Goal: Task Accomplishment & Management: Use online tool/utility

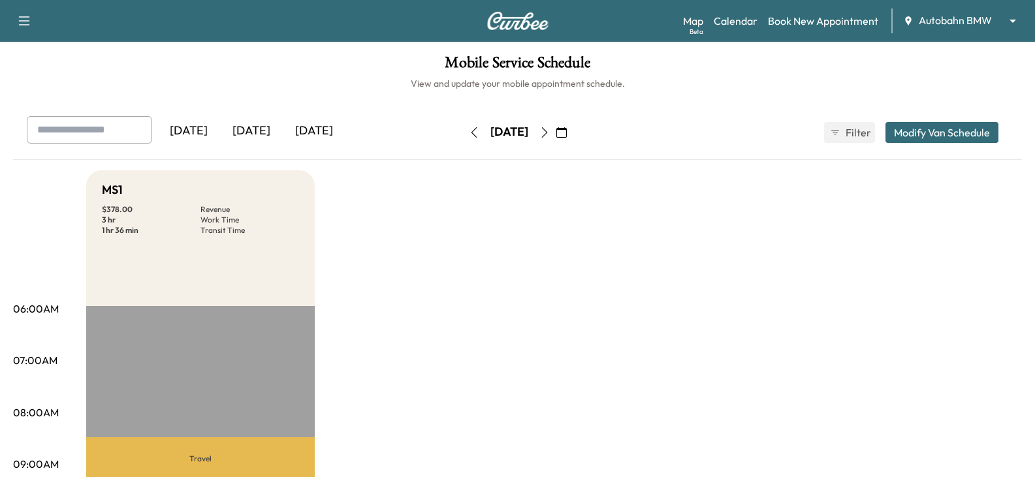
click at [550, 131] on icon "button" at bounding box center [544, 132] width 10 height 10
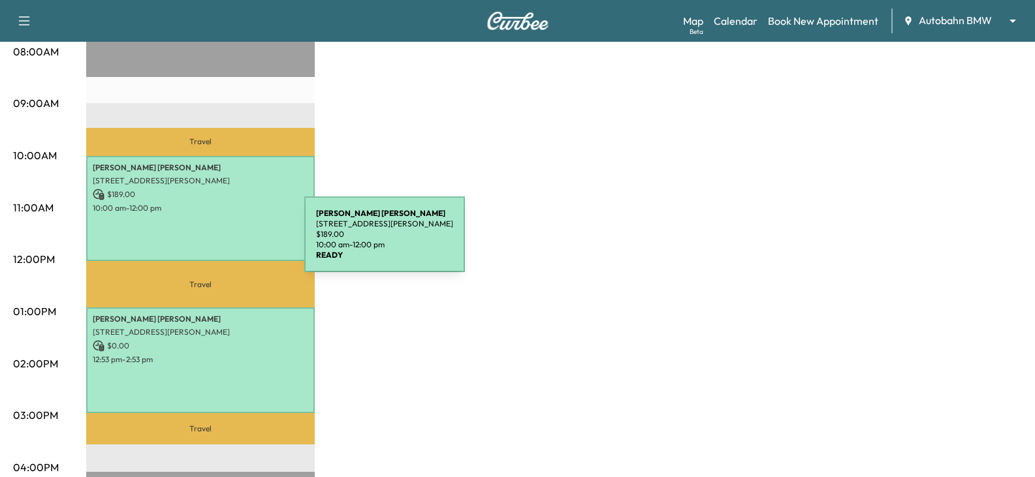
scroll to position [392, 0]
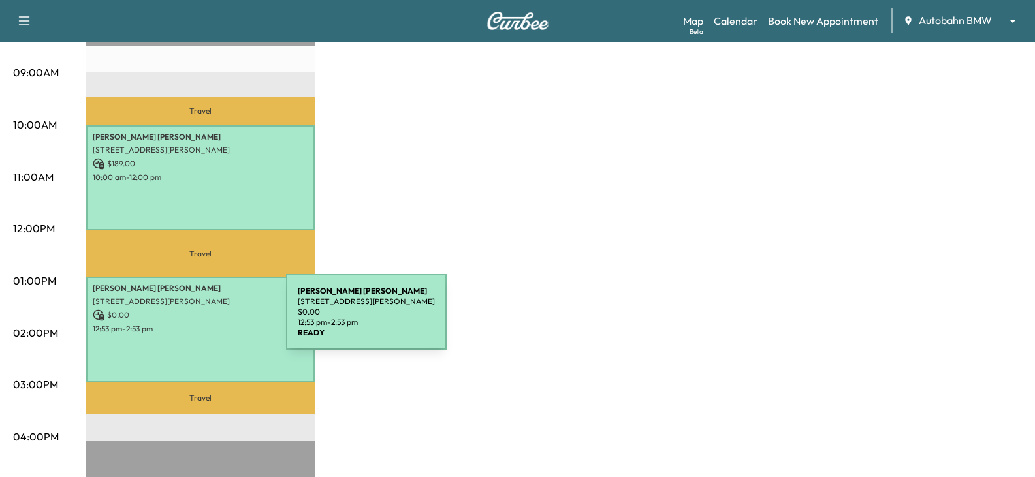
click at [188, 324] on p "12:53 pm - 2:53 pm" at bounding box center [200, 329] width 215 height 10
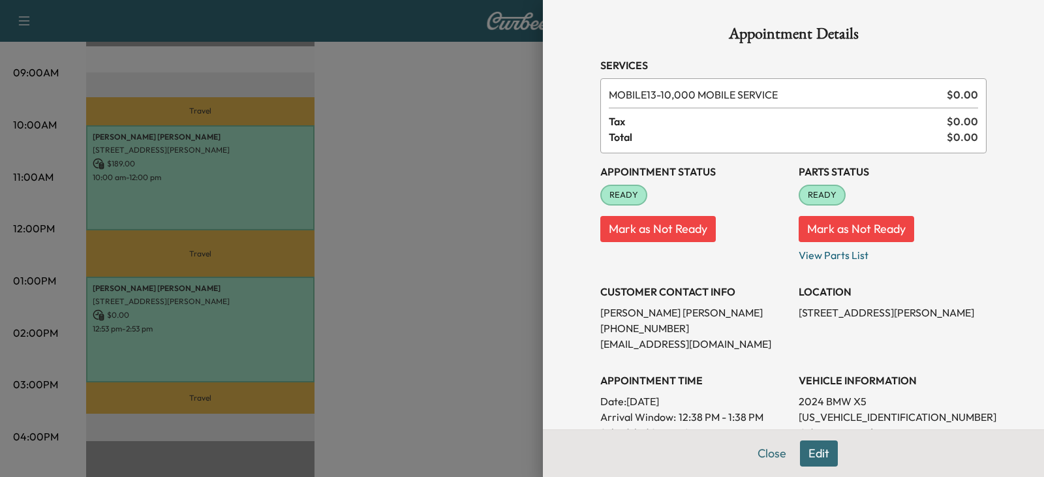
click at [746, 227] on p "Mark as Not Ready" at bounding box center [694, 224] width 188 height 37
click at [410, 185] on div at bounding box center [522, 238] width 1044 height 477
